Goal: Task Accomplishment & Management: Use online tool/utility

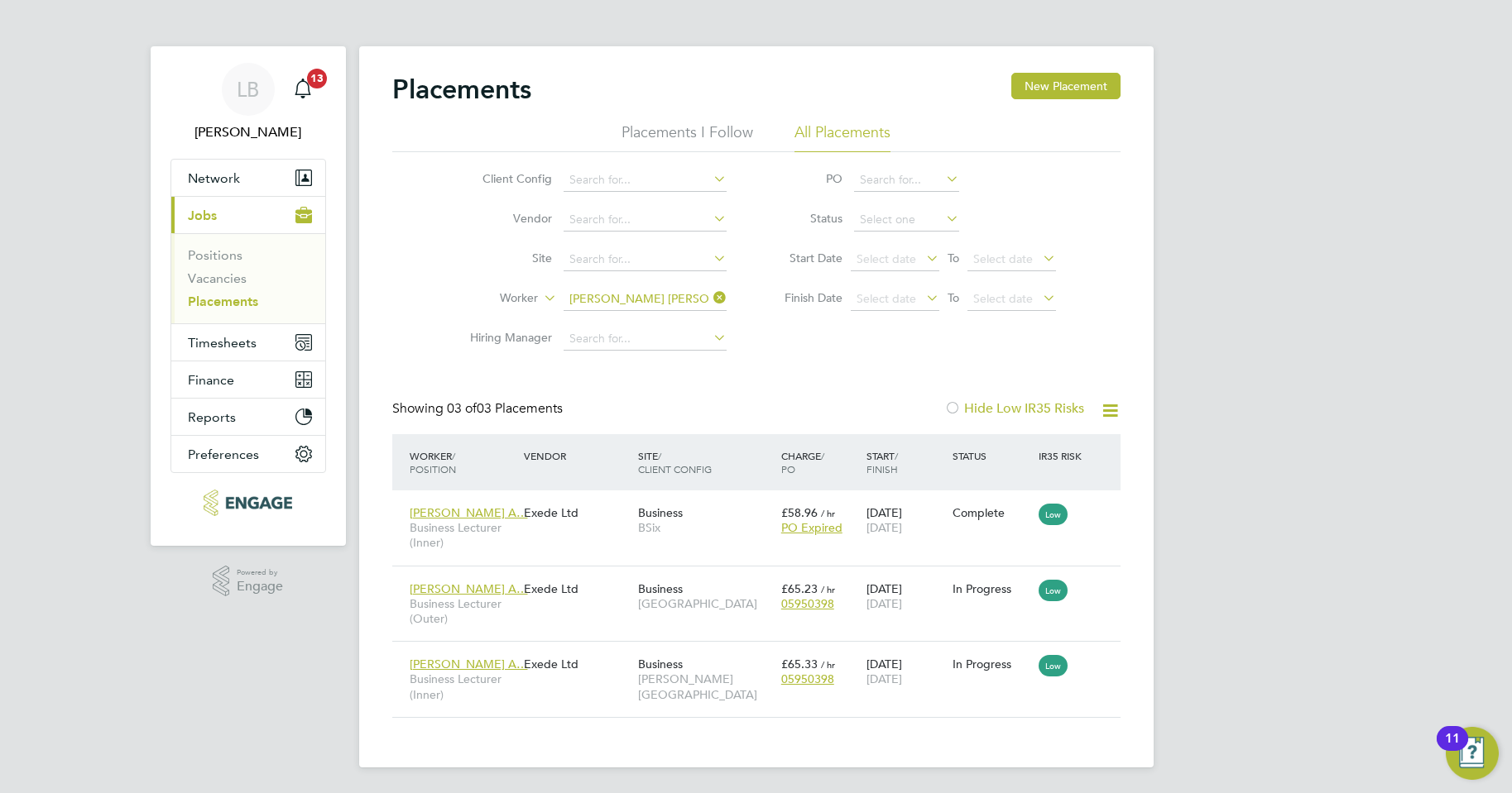
click at [710, 299] on icon at bounding box center [710, 298] width 0 height 24
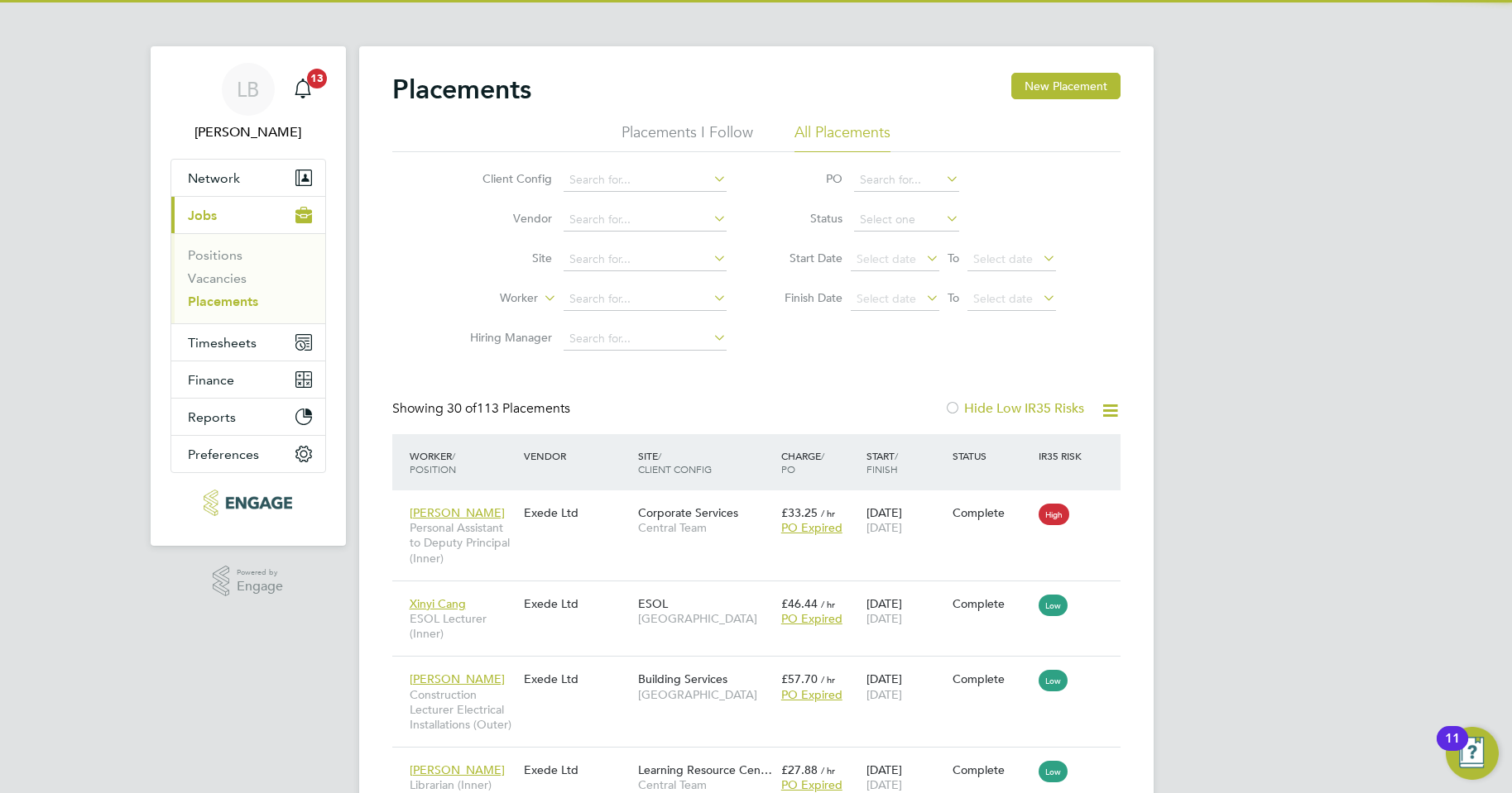
scroll to position [48, 144]
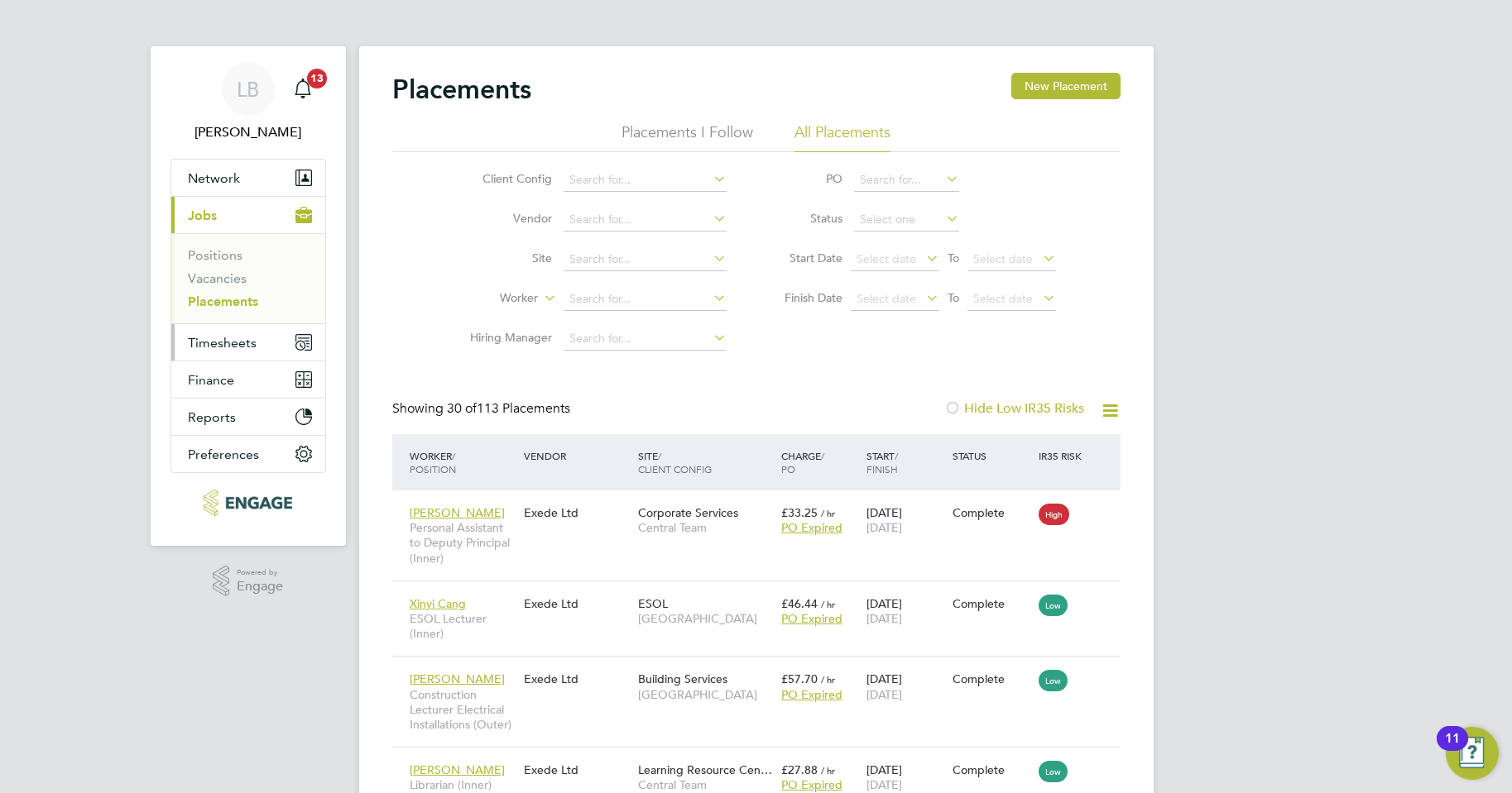
click at [213, 342] on span "Timesheets" at bounding box center [223, 343] width 69 height 16
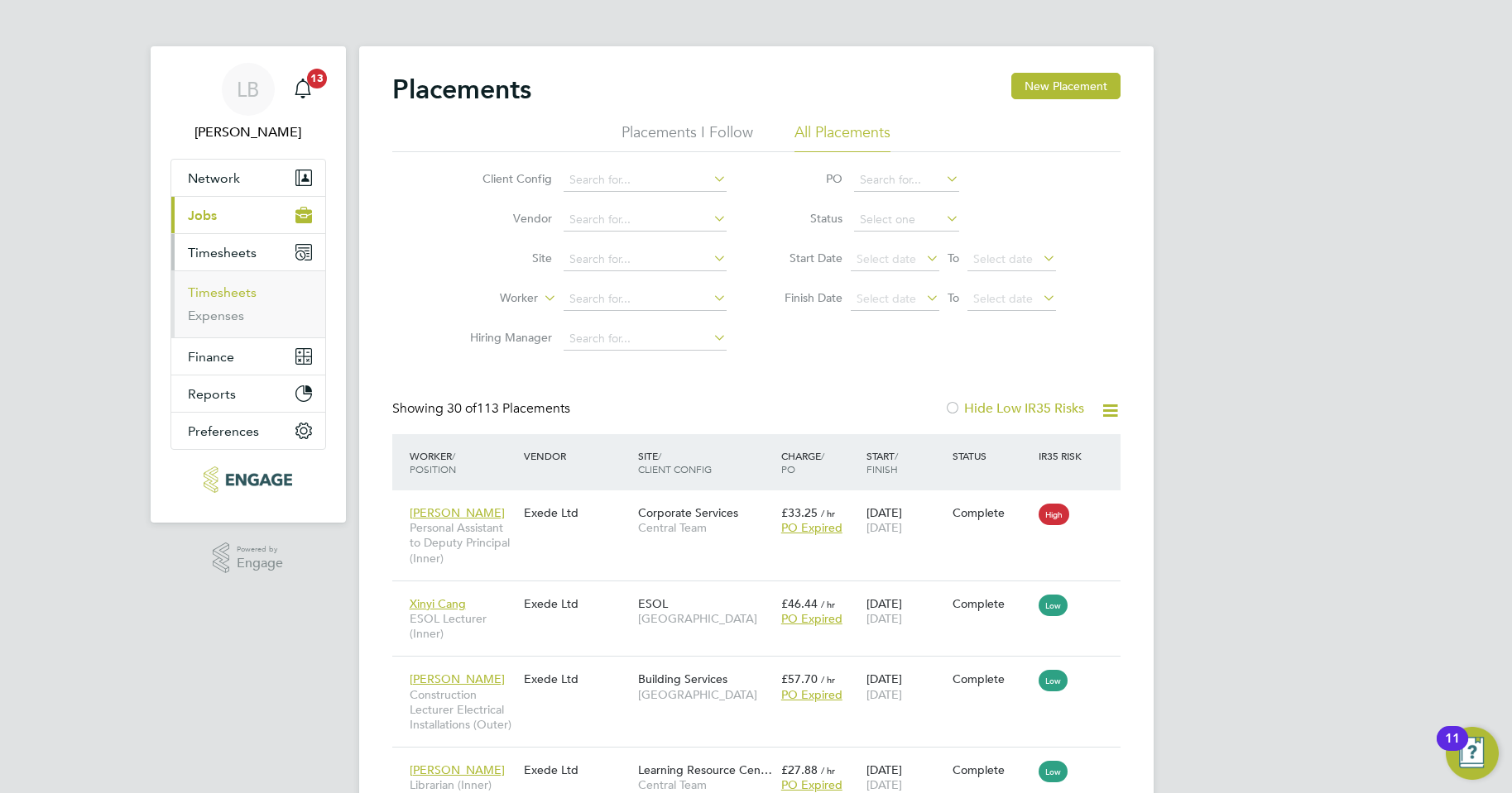
click at [211, 296] on link "Timesheets" at bounding box center [223, 293] width 69 height 16
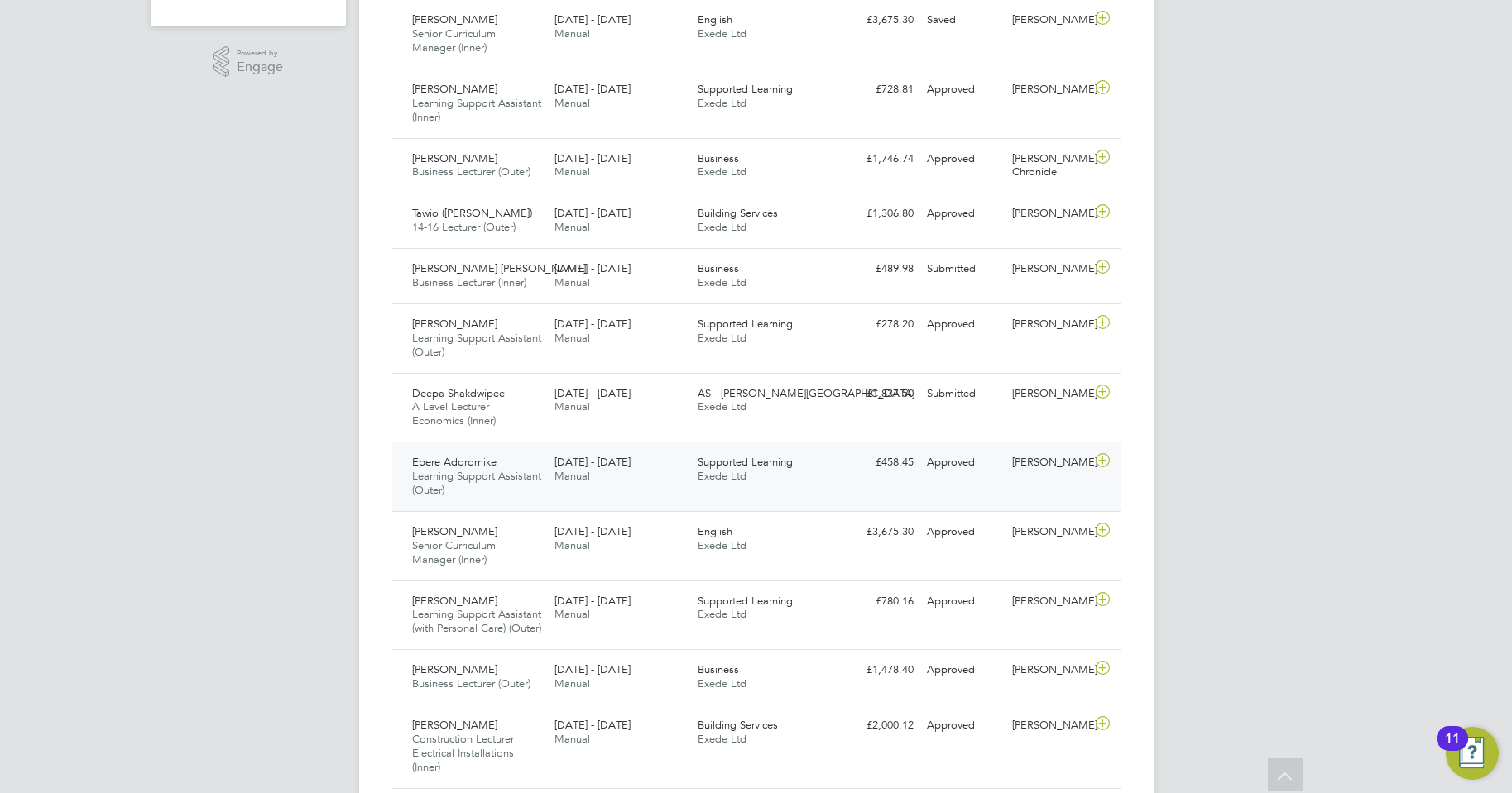
click at [833, 465] on div "Supported Learning Exede Ltd" at bounding box center [762, 470] width 143 height 41
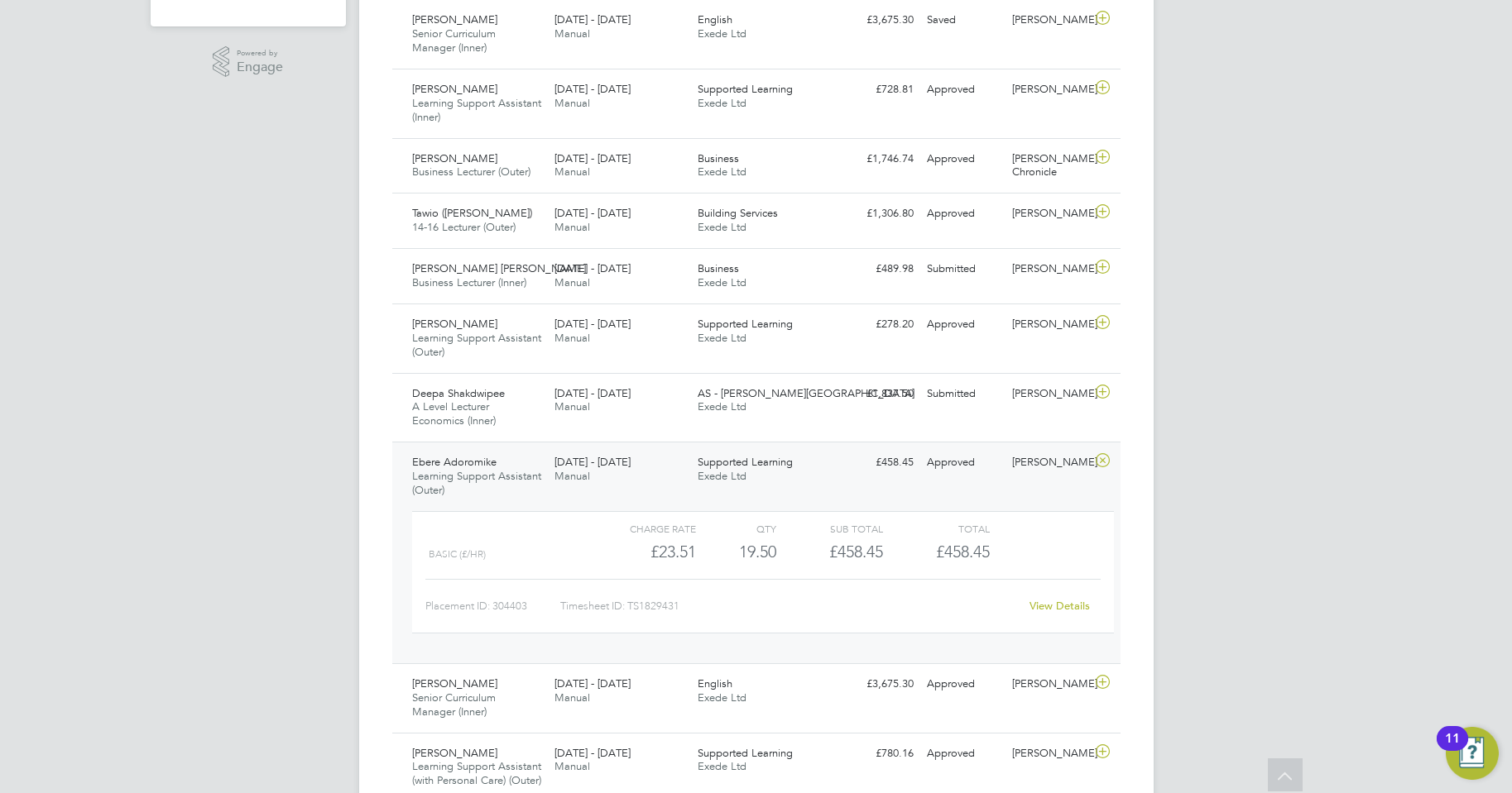
click at [1041, 605] on link "View Details" at bounding box center [1060, 606] width 60 height 14
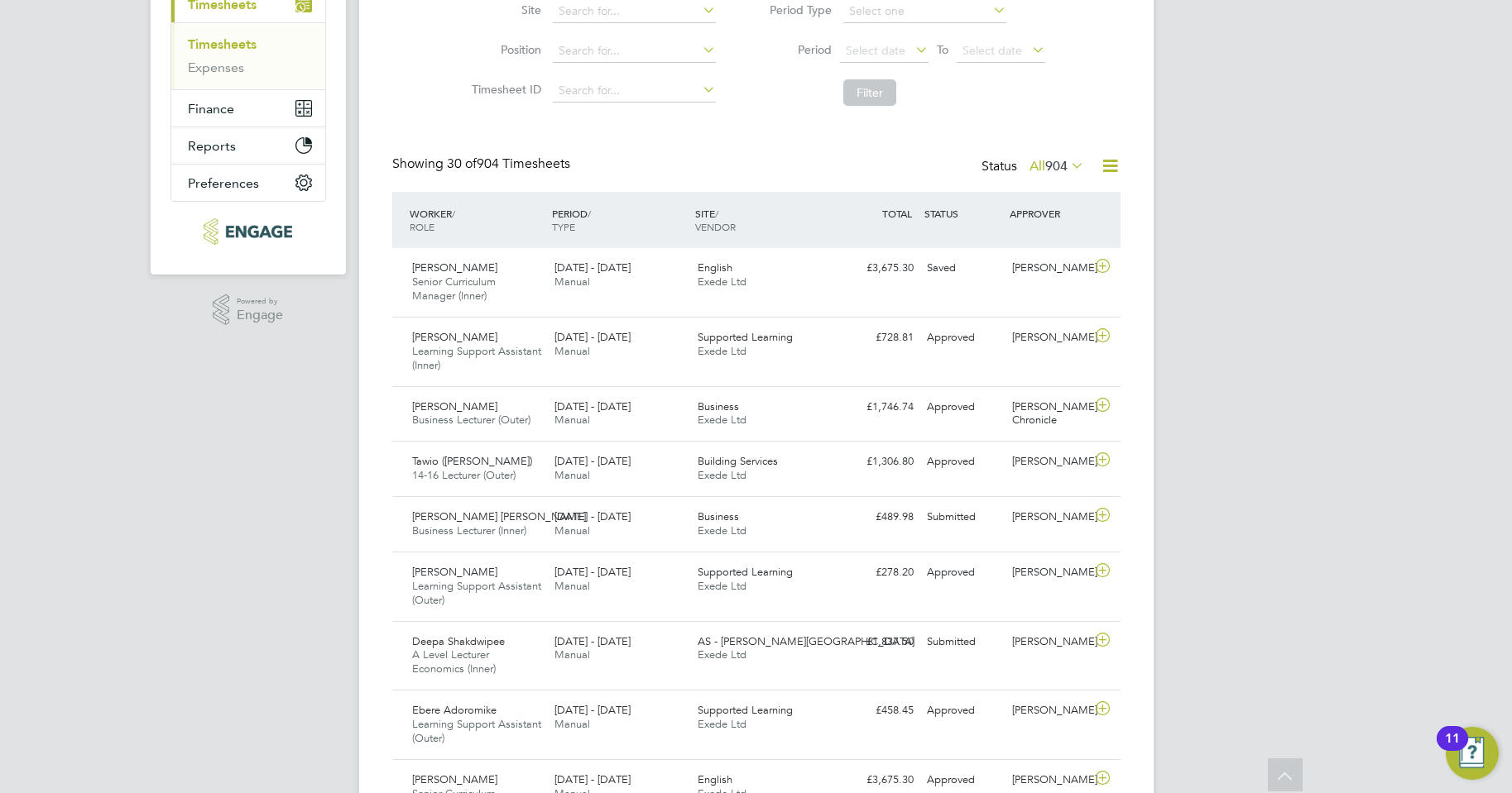
scroll to position [234, 0]
